Goal: Register for event/course

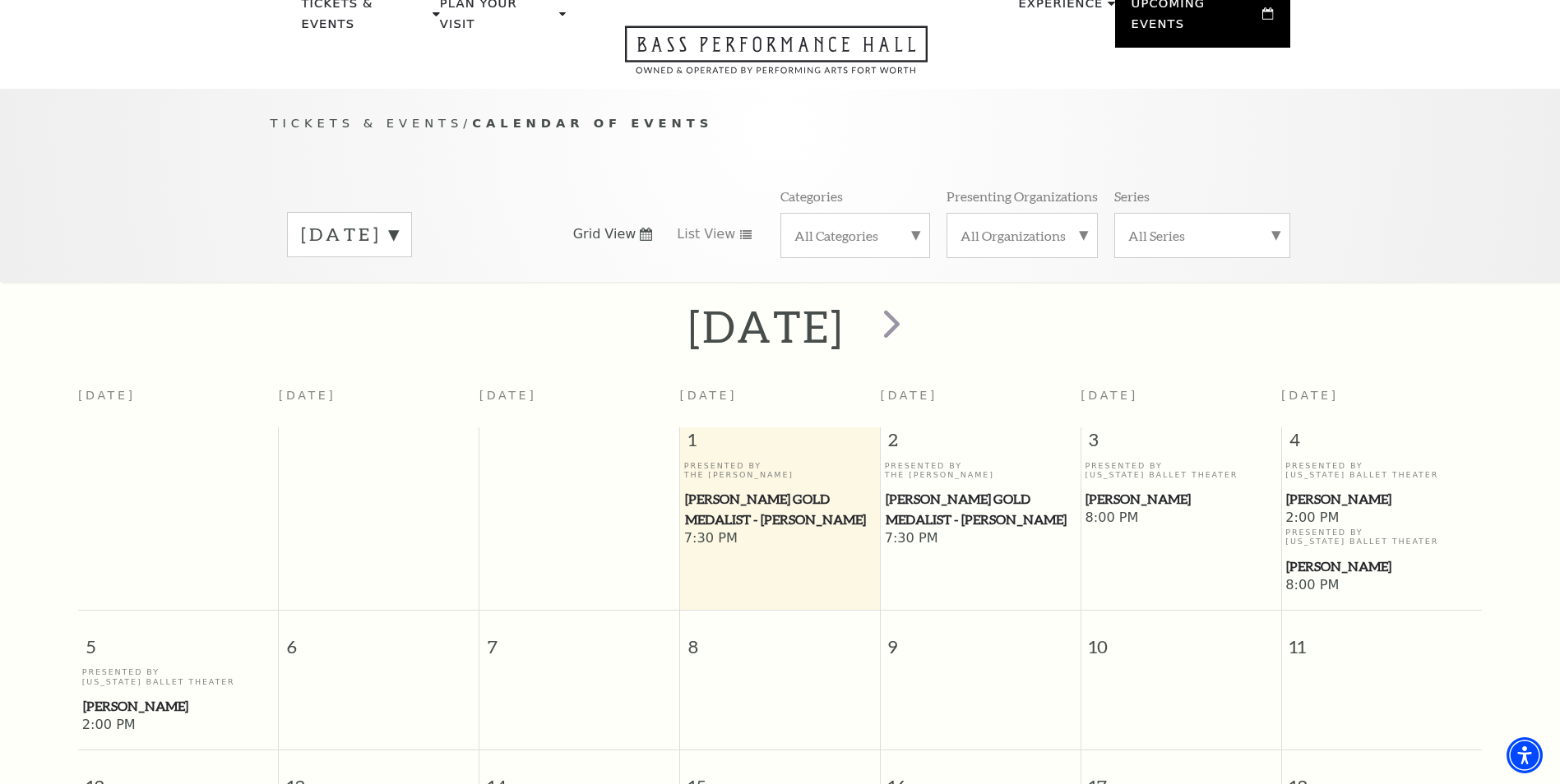
scroll to position [165, 0]
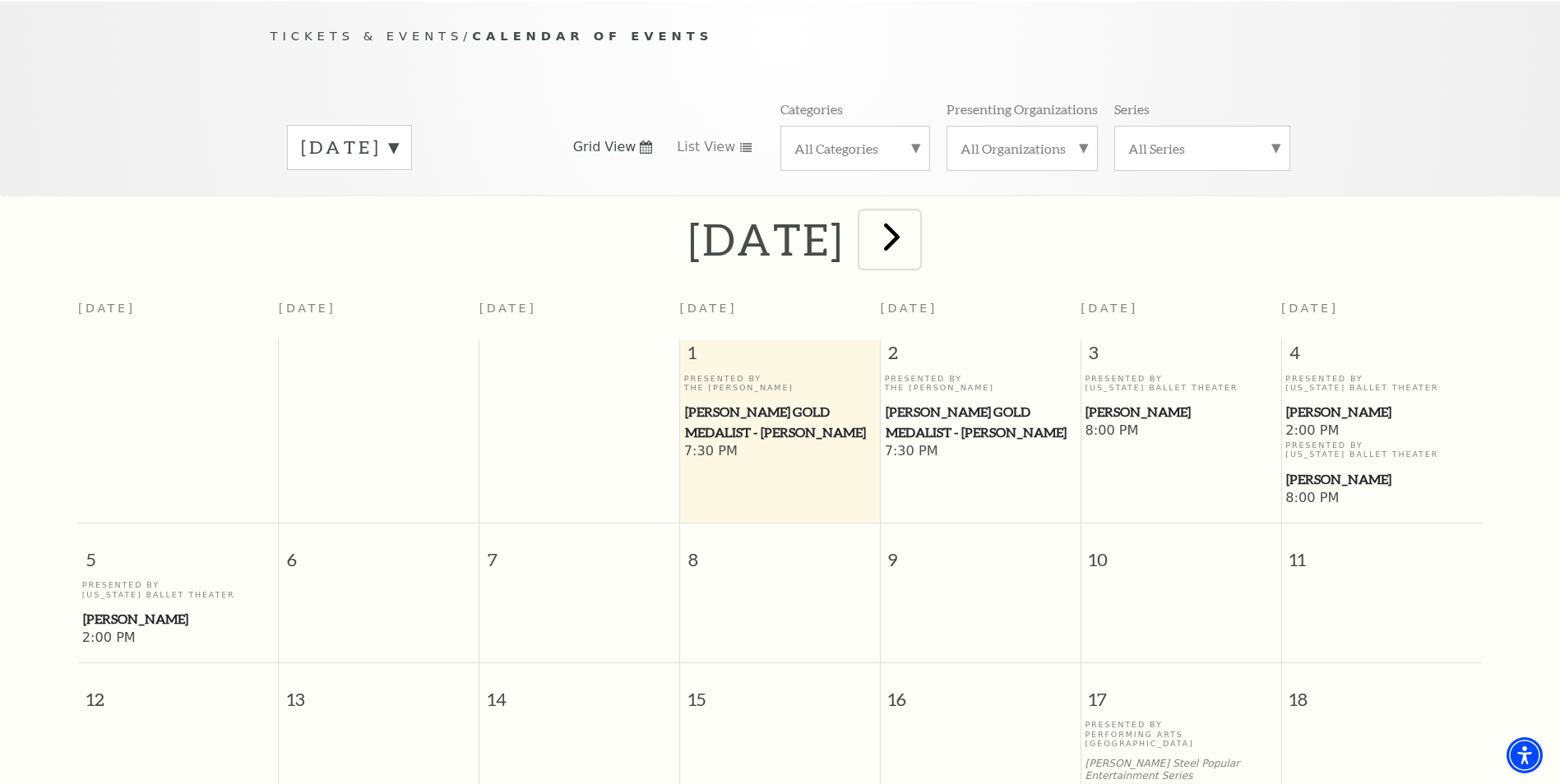
click at [915, 221] on span "next" at bounding box center [892, 236] width 47 height 47
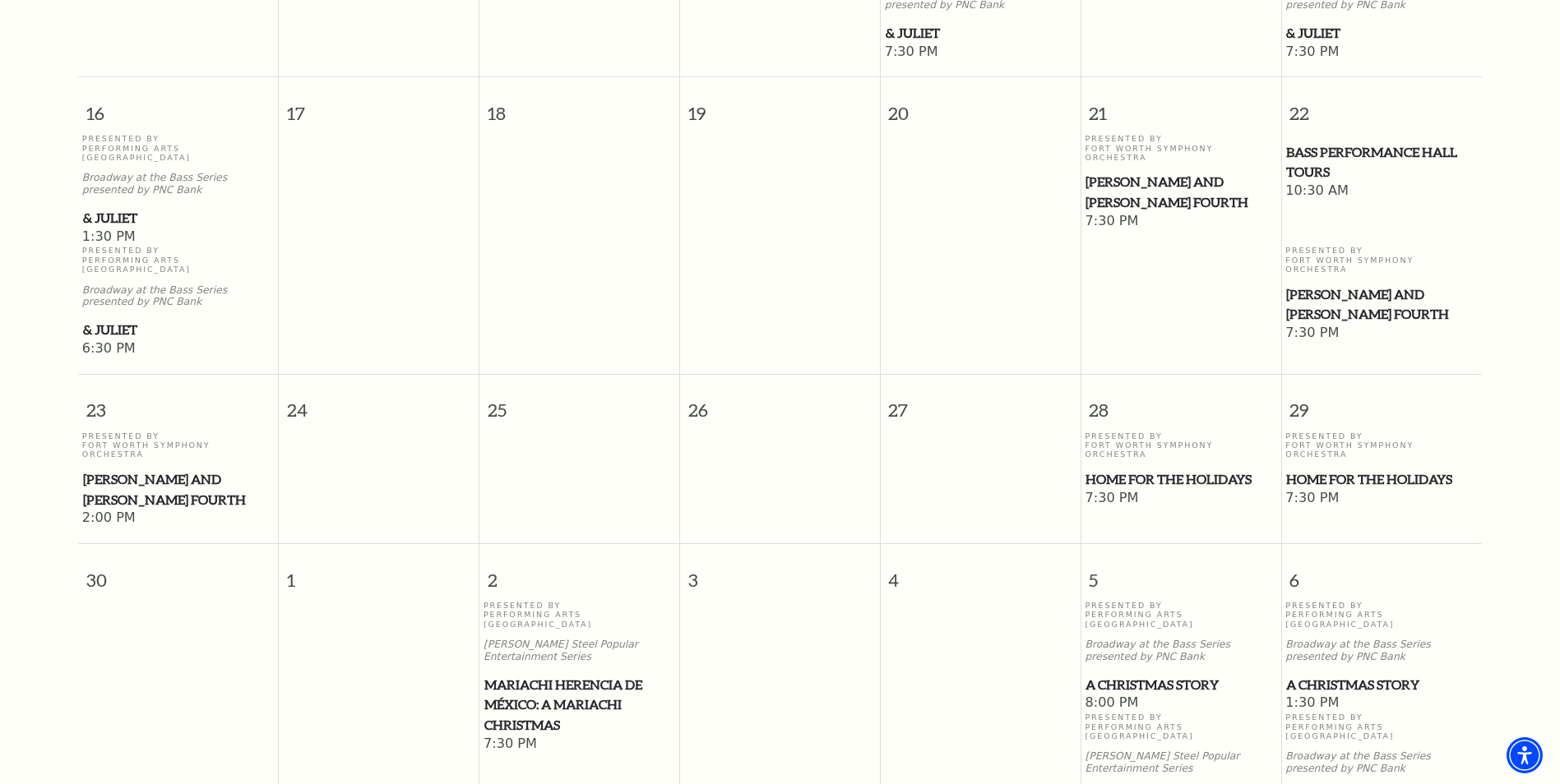
scroll to position [1296, 0]
click at [1381, 469] on span "Home for the Holidays" at bounding box center [1382, 479] width 191 height 21
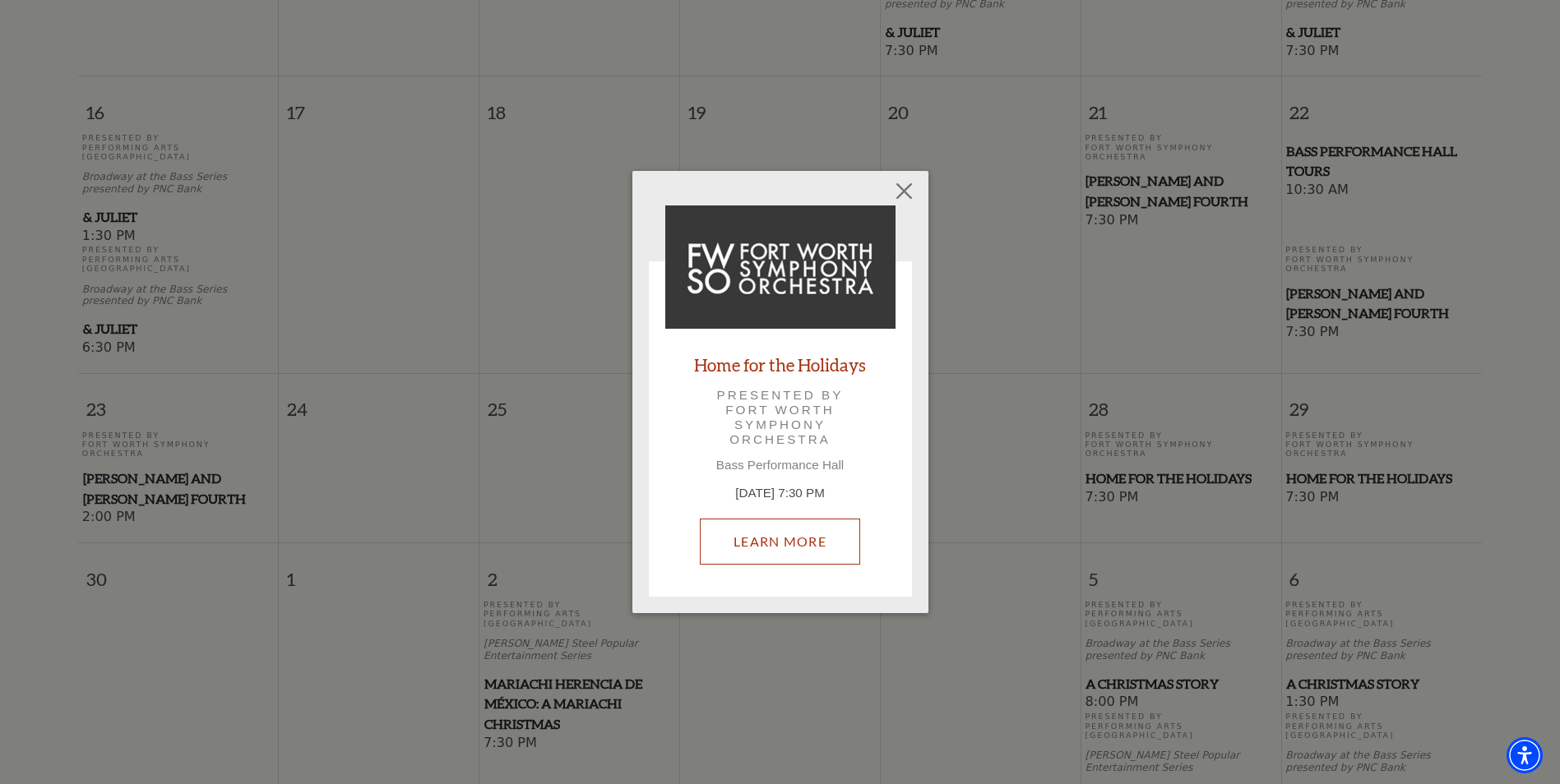
click at [772, 545] on link "Learn More" at bounding box center [780, 541] width 160 height 46
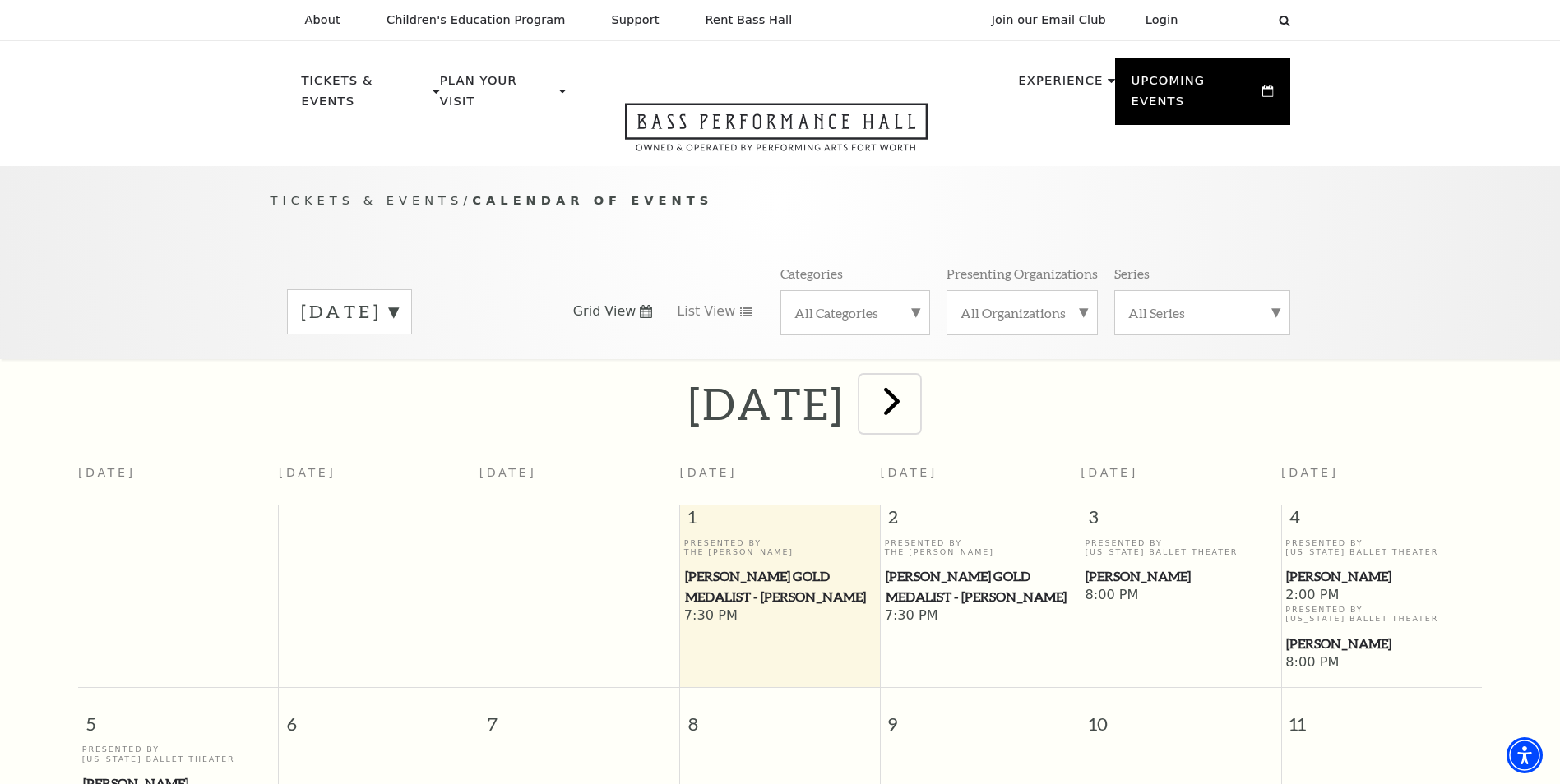
click at [915, 386] on span "next" at bounding box center [892, 401] width 47 height 47
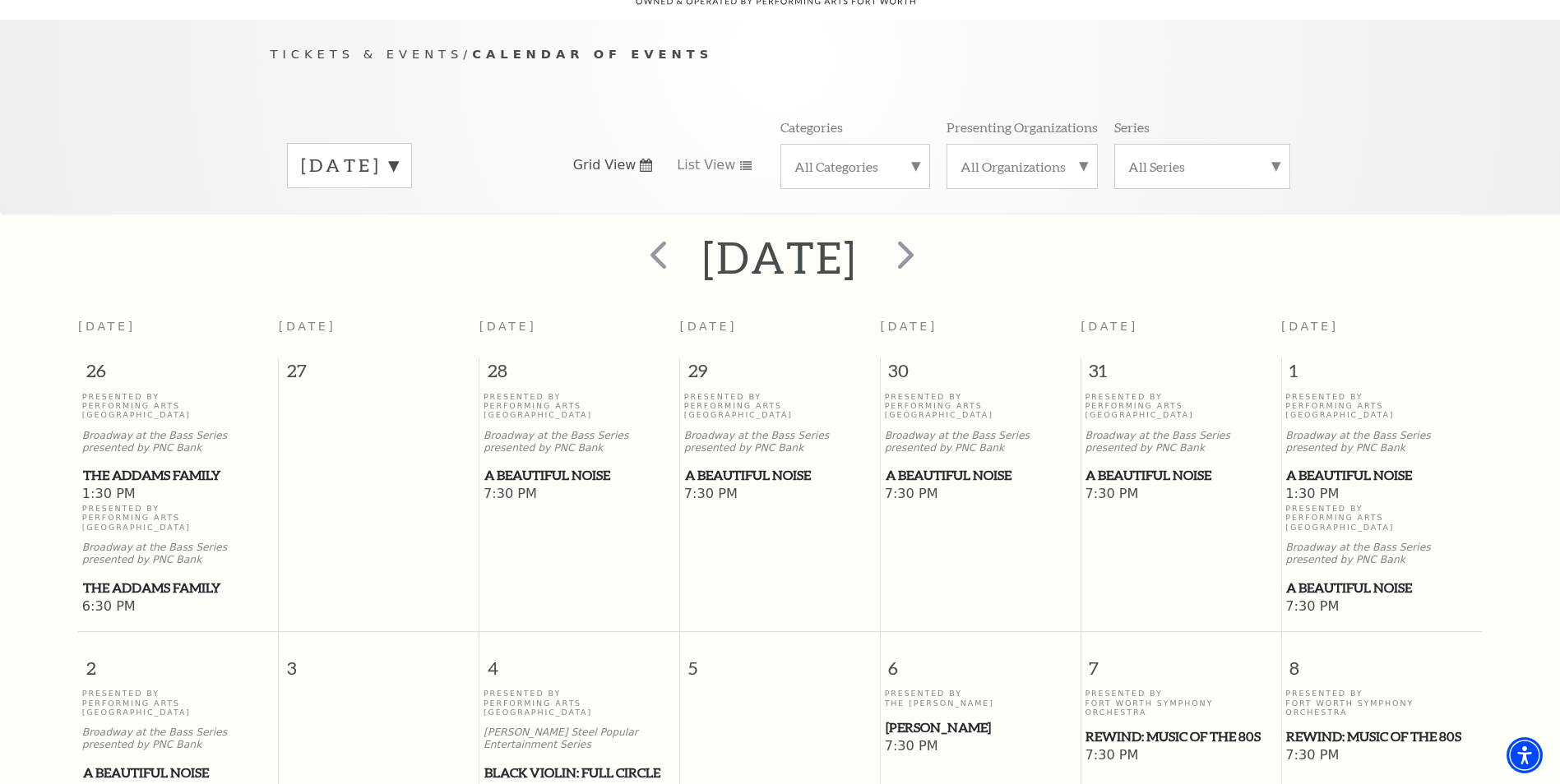
scroll to position [146, 0]
click at [930, 237] on span "next" at bounding box center [906, 255] width 47 height 47
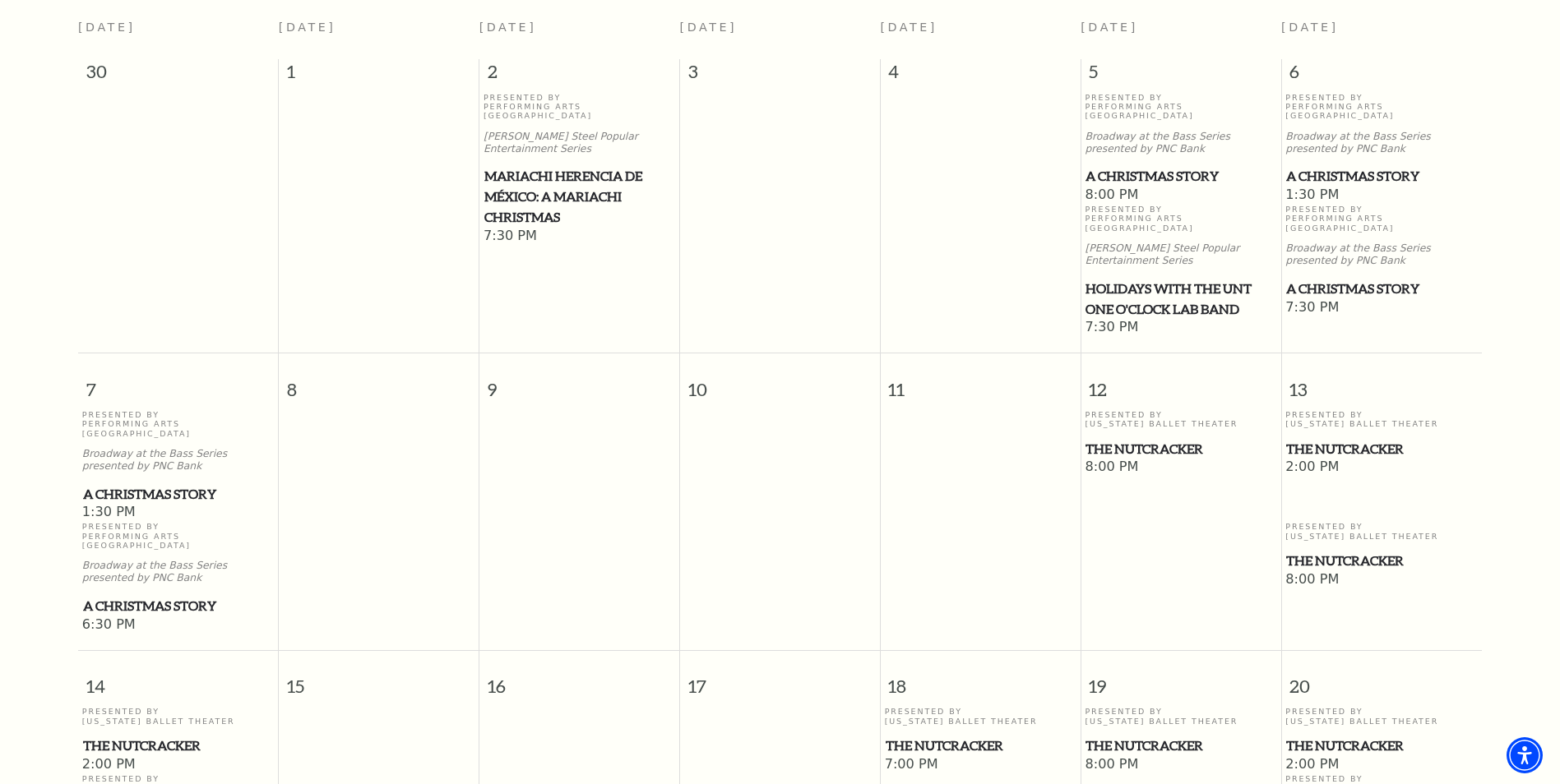
scroll to position [474, 0]
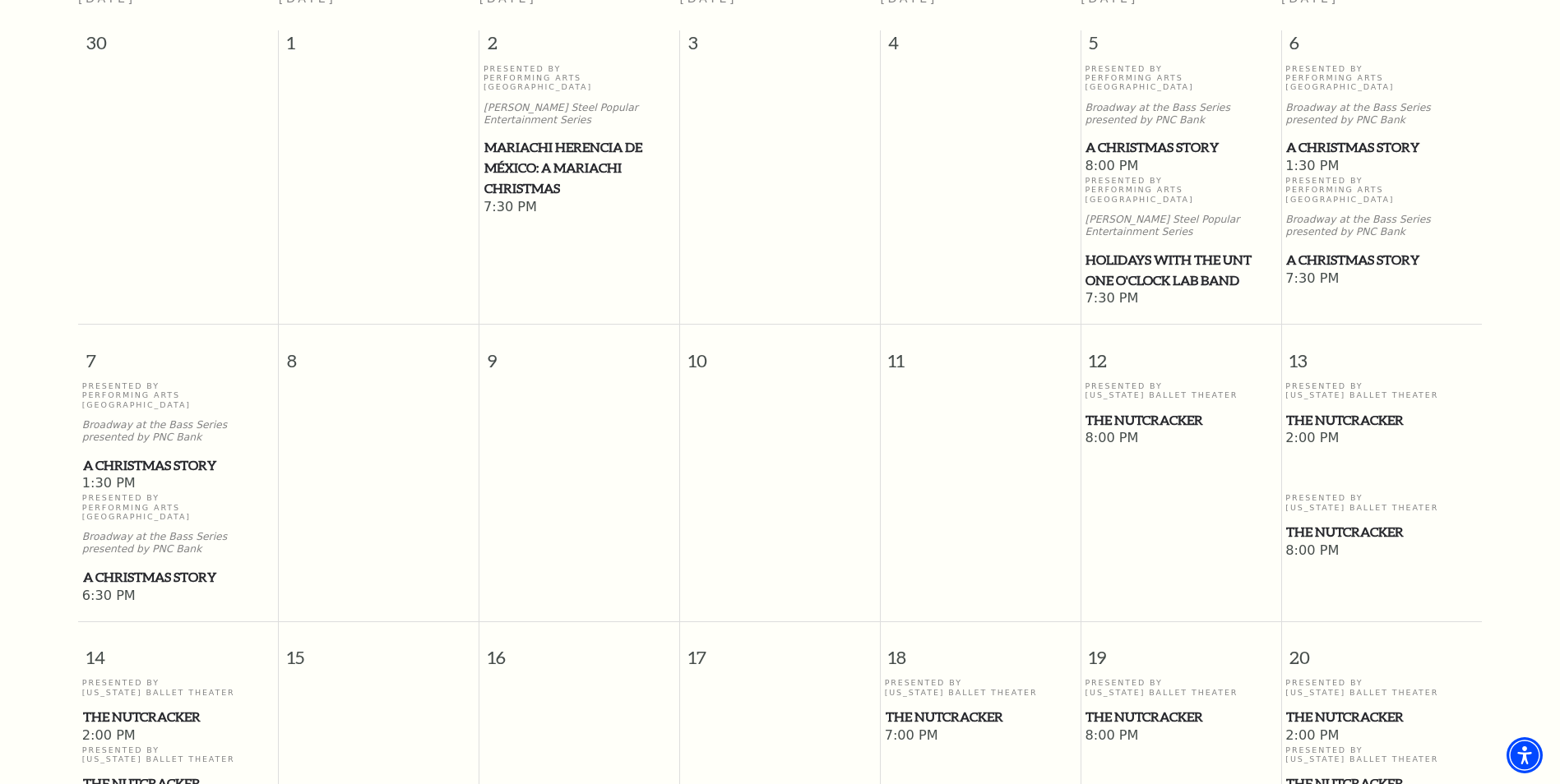
click at [1397, 410] on span "The Nutcracker" at bounding box center [1382, 420] width 191 height 21
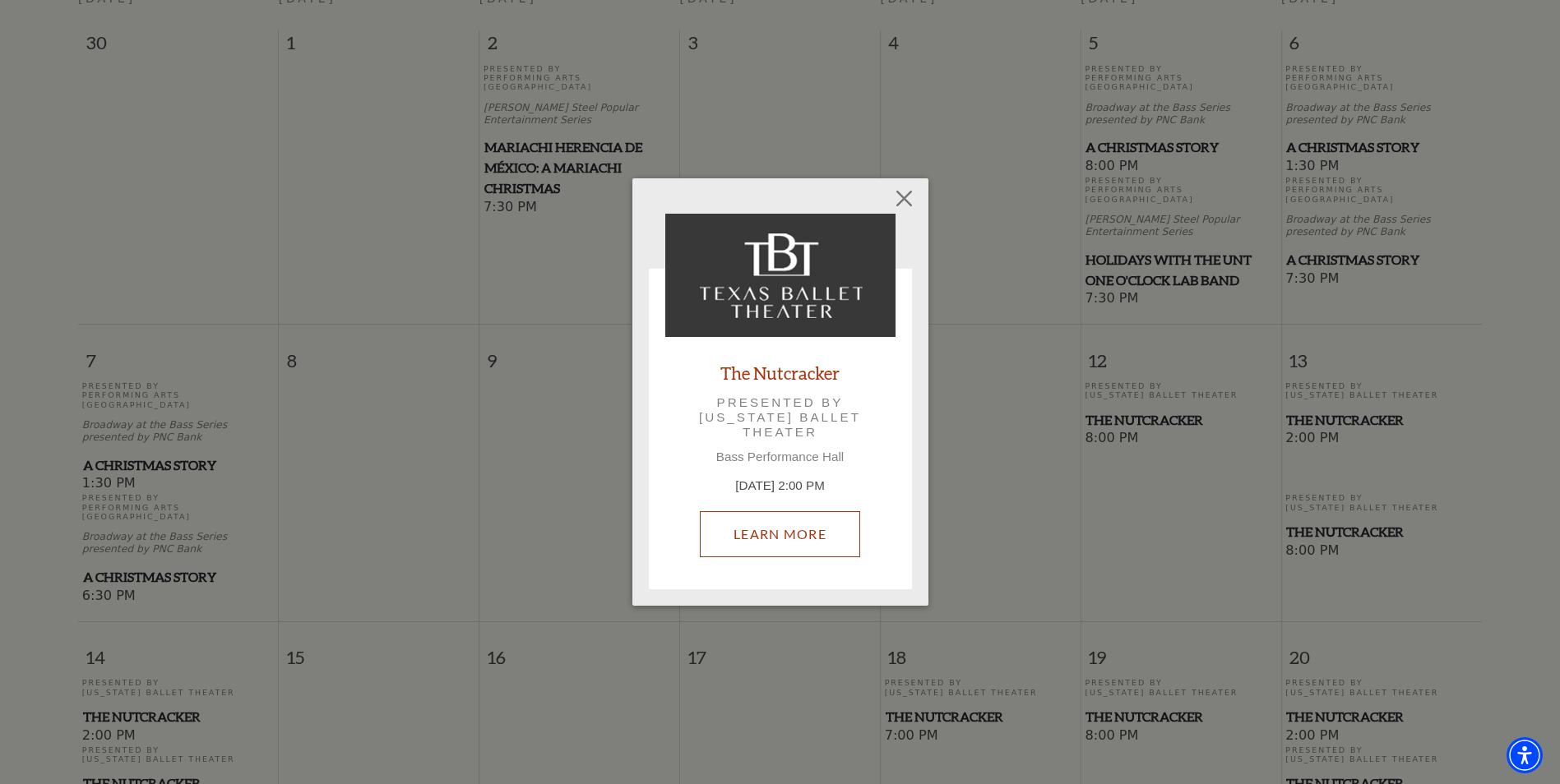
click at [793, 533] on link "Learn More" at bounding box center [780, 533] width 160 height 46
